Goal: Task Accomplishment & Management: Complete application form

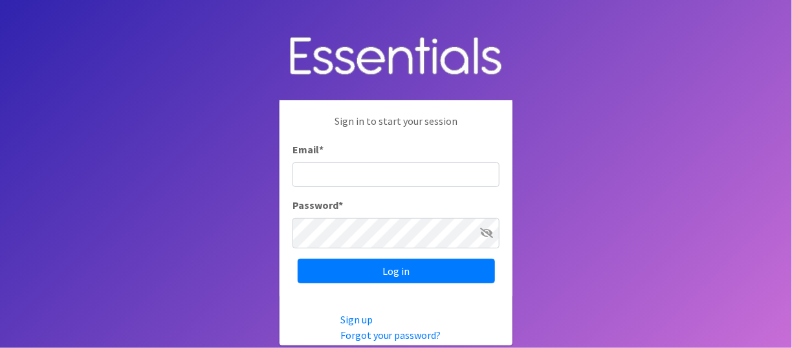
click at [340, 170] on input "Email *" at bounding box center [396, 174] width 207 height 25
type input "[EMAIL_ADDRESS][DOMAIN_NAME]"
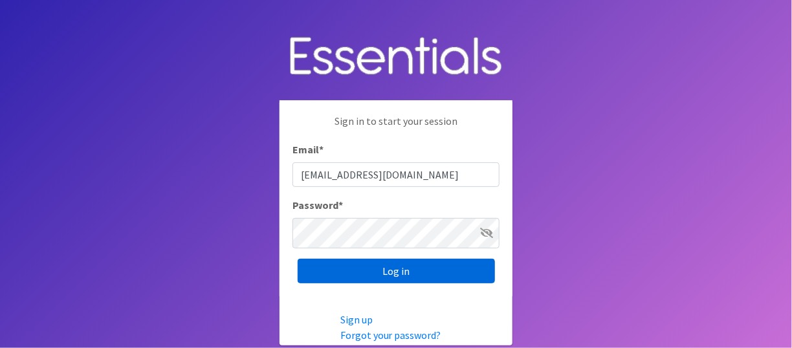
click at [370, 283] on input "Log in" at bounding box center [396, 271] width 197 height 25
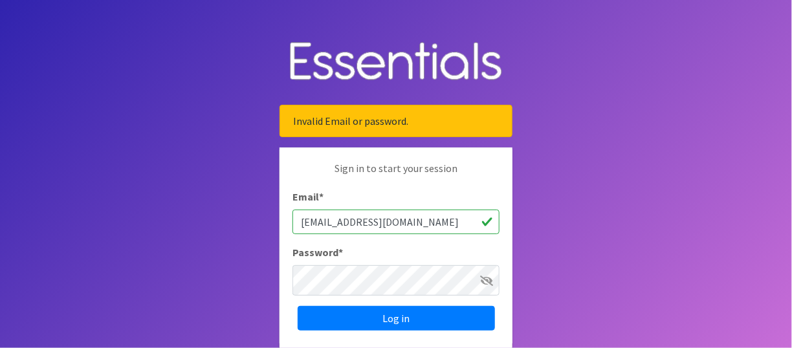
click at [272, 296] on body "Invalid Email or password. Sign in to start your session Email * brittanyhand14…" at bounding box center [396, 244] width 792 height 489
click at [298, 306] on input "Log in" at bounding box center [396, 318] width 197 height 25
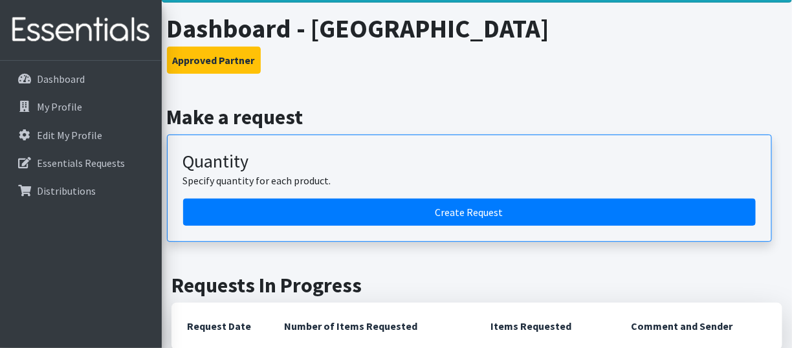
scroll to position [129, 0]
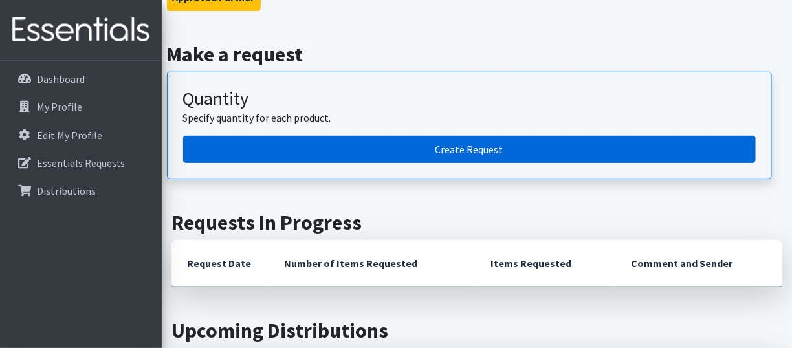
click at [491, 163] on link "Create Request" at bounding box center [469, 149] width 573 height 27
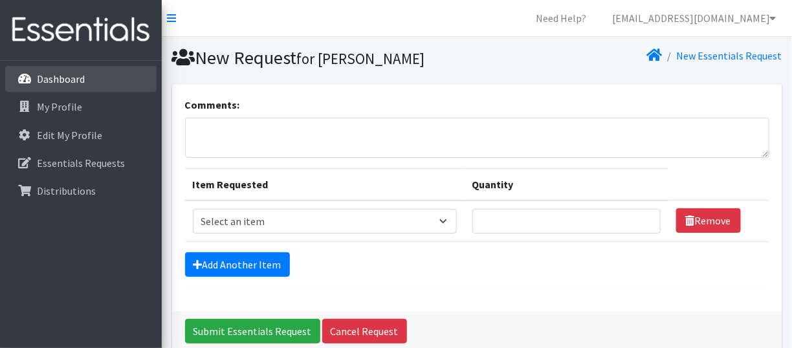
click at [85, 85] on p "Dashboard" at bounding box center [61, 78] width 48 height 13
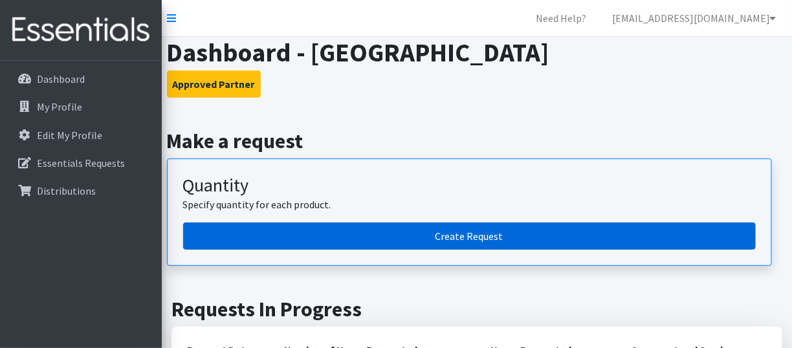
click at [463, 250] on link "Create Request" at bounding box center [469, 236] width 573 height 27
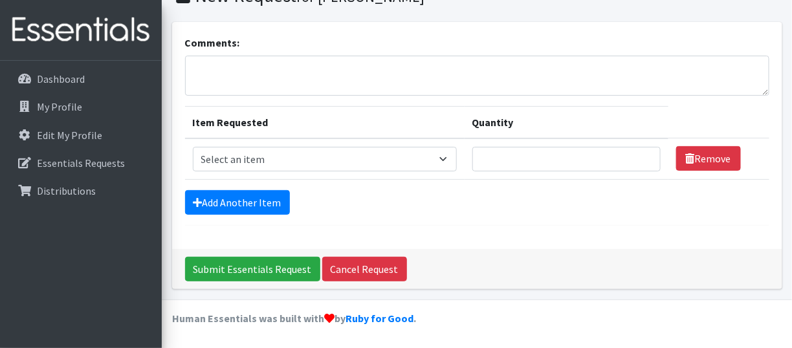
scroll to position [129, 0]
click at [244, 157] on select "Select an item Kids (Newborn) Kids (Size 1) Kids (Size 2) Kids (Size 3) Kids (S…" at bounding box center [325, 159] width 264 height 25
select select "13713"
click at [199, 147] on select "Select an item Kids (Newborn) Kids (Size 1) Kids (Size 2) Kids (Size 3) Kids (S…" at bounding box center [325, 159] width 264 height 25
click at [537, 148] on input "Quantity" at bounding box center [566, 159] width 188 height 25
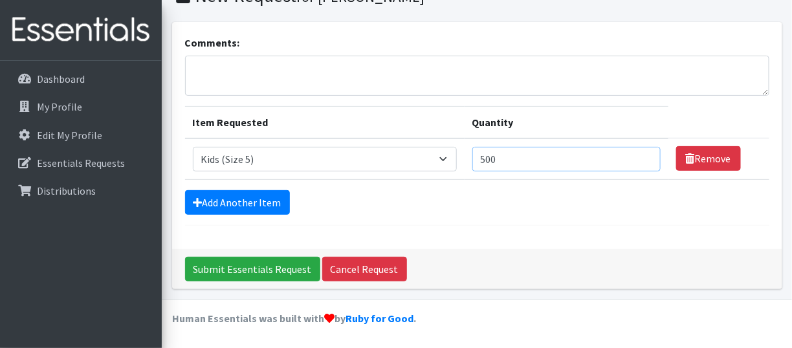
type input "500"
click at [549, 180] on td "Quantity 500" at bounding box center [567, 158] width 204 height 41
click at [234, 215] on link "Add Another Item" at bounding box center [237, 202] width 105 height 25
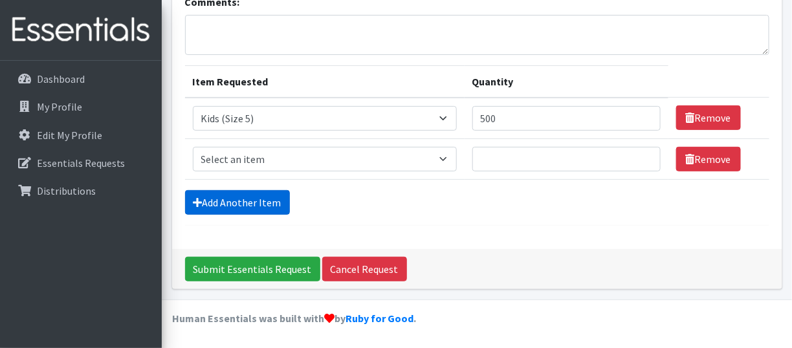
scroll to position [249, 0]
click at [268, 147] on select "Select an item Kids (Newborn) Kids (Size 1) Kids (Size 2) Kids (Size 3) Kids (S…" at bounding box center [325, 159] width 264 height 25
select select "13708"
click at [199, 147] on select "Select an item Kids (Newborn) Kids (Size 1) Kids (Size 2) Kids (Size 3) Kids (S…" at bounding box center [325, 159] width 264 height 25
click at [521, 147] on input "Quantity" at bounding box center [566, 159] width 188 height 25
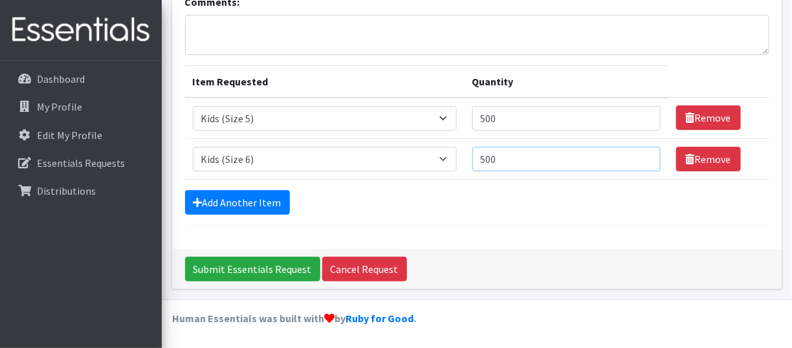
type input "500"
click at [550, 146] on td "Quantity 500" at bounding box center [567, 158] width 204 height 41
